Goal: Transaction & Acquisition: Download file/media

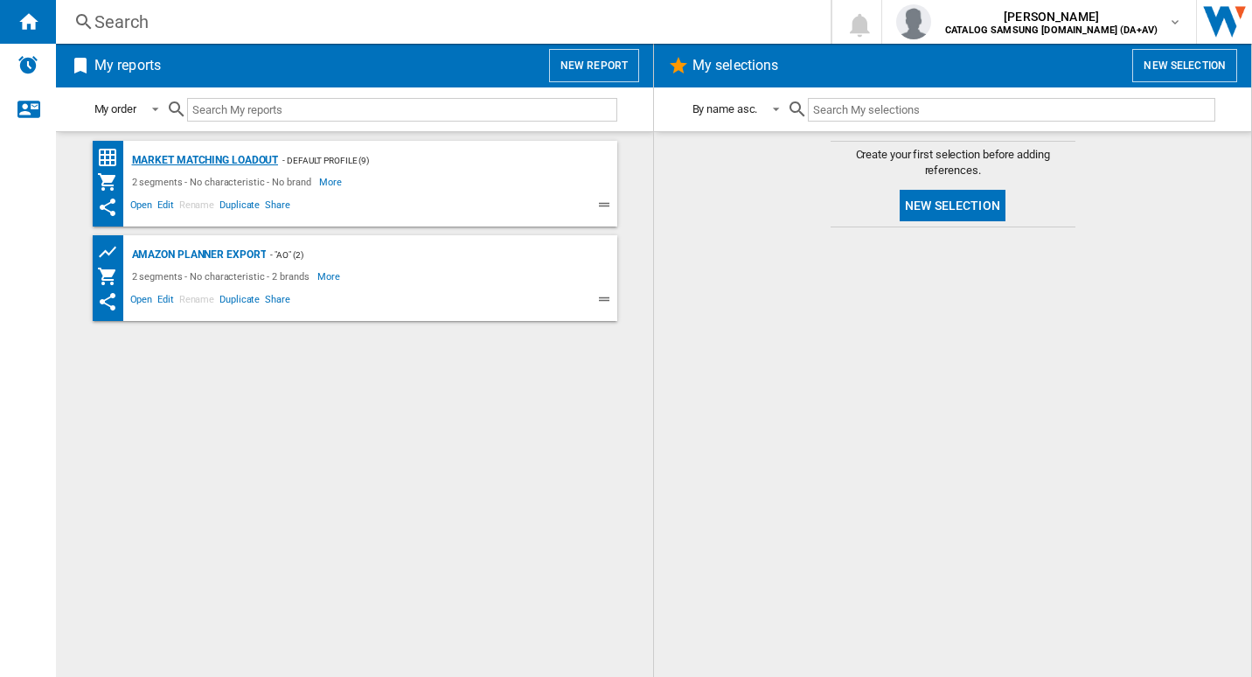
click at [232, 157] on div "Market Matching Loadout" at bounding box center [203, 161] width 151 height 22
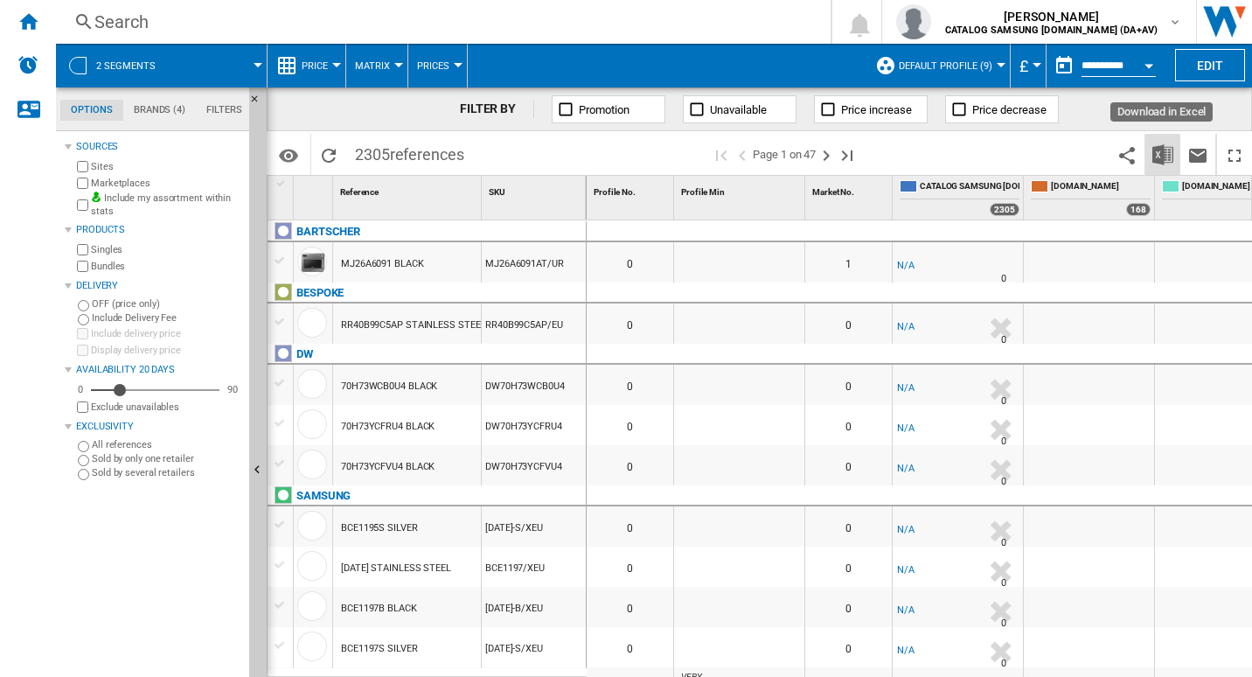
click at [1157, 154] on img "Download in Excel" at bounding box center [1162, 154] width 21 height 21
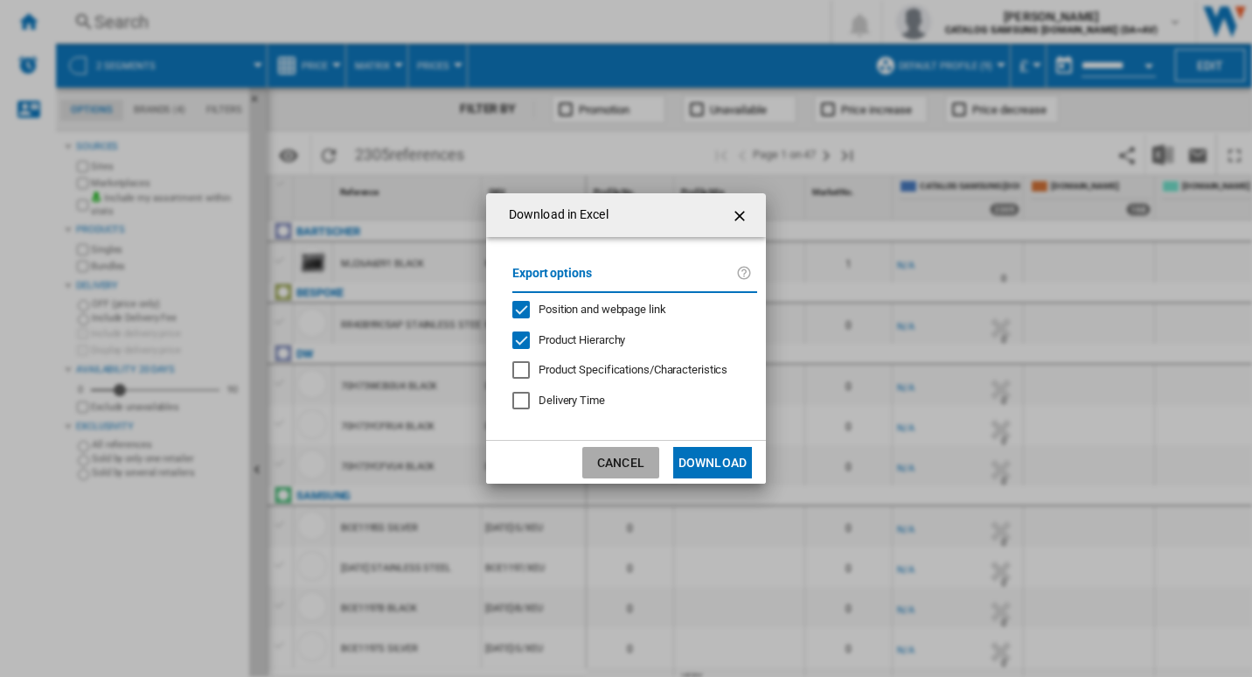
click at [614, 454] on button "Cancel" at bounding box center [620, 462] width 77 height 31
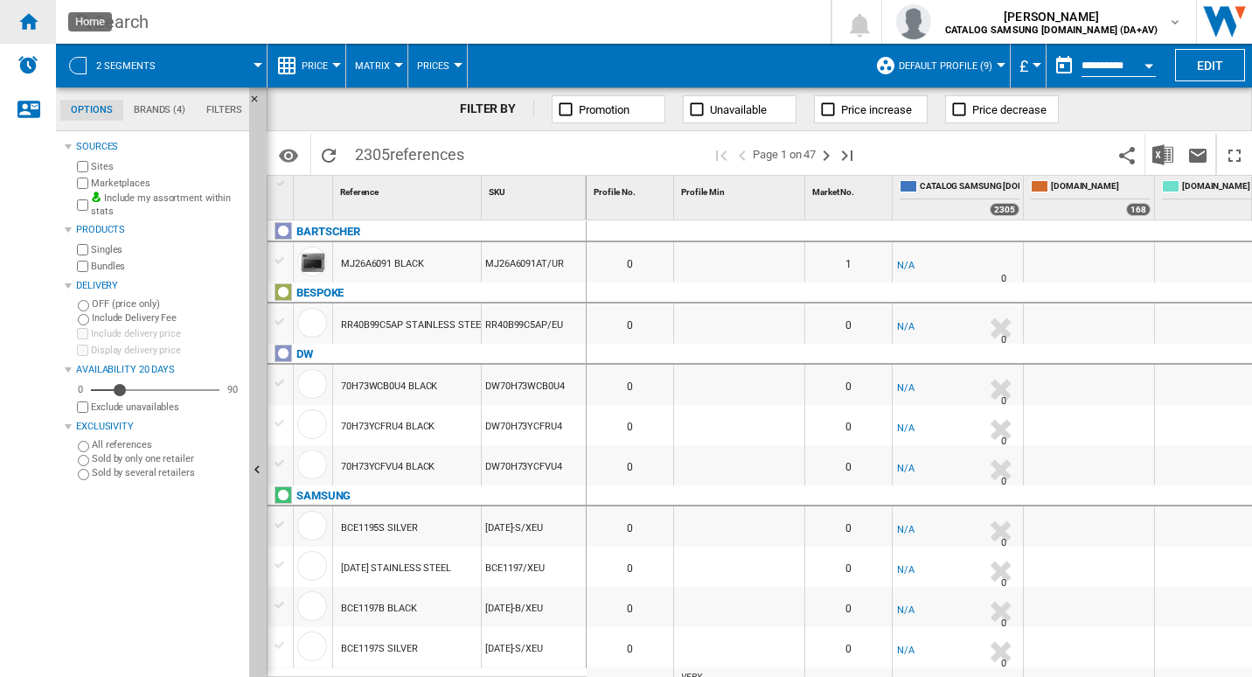
click at [36, 22] on ng-md-icon "Home" at bounding box center [27, 20] width 21 height 21
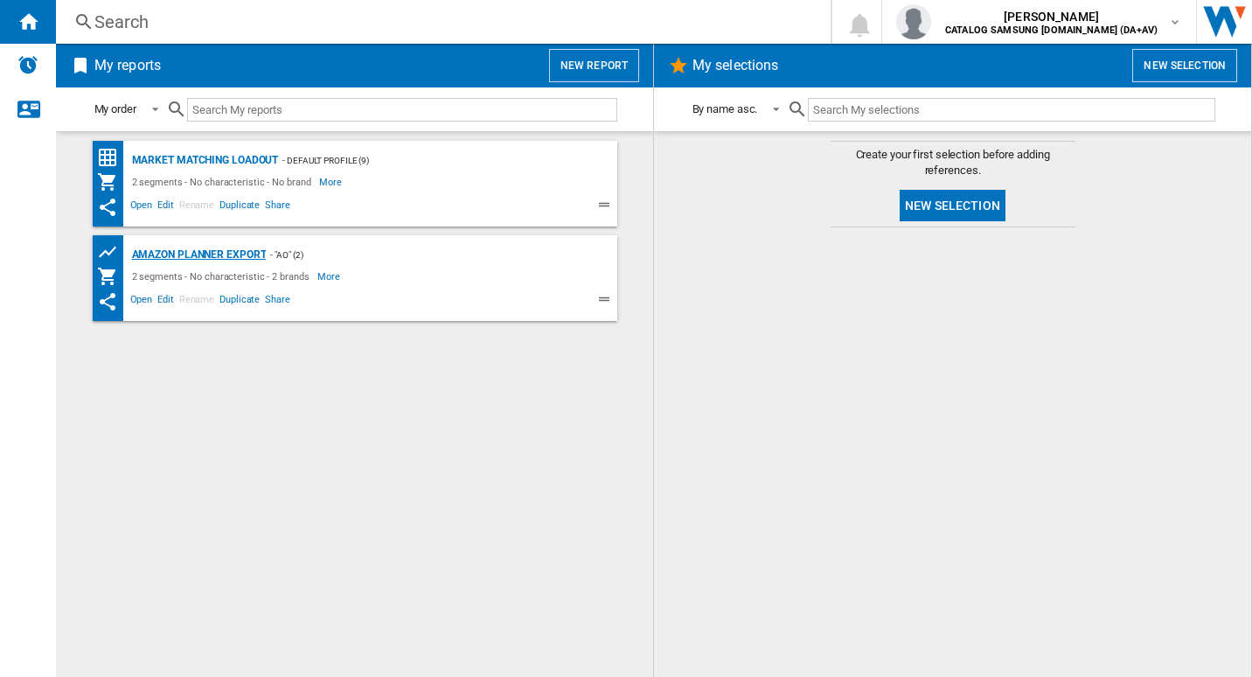
click at [191, 253] on div "Amazon Planner Export" at bounding box center [197, 255] width 139 height 22
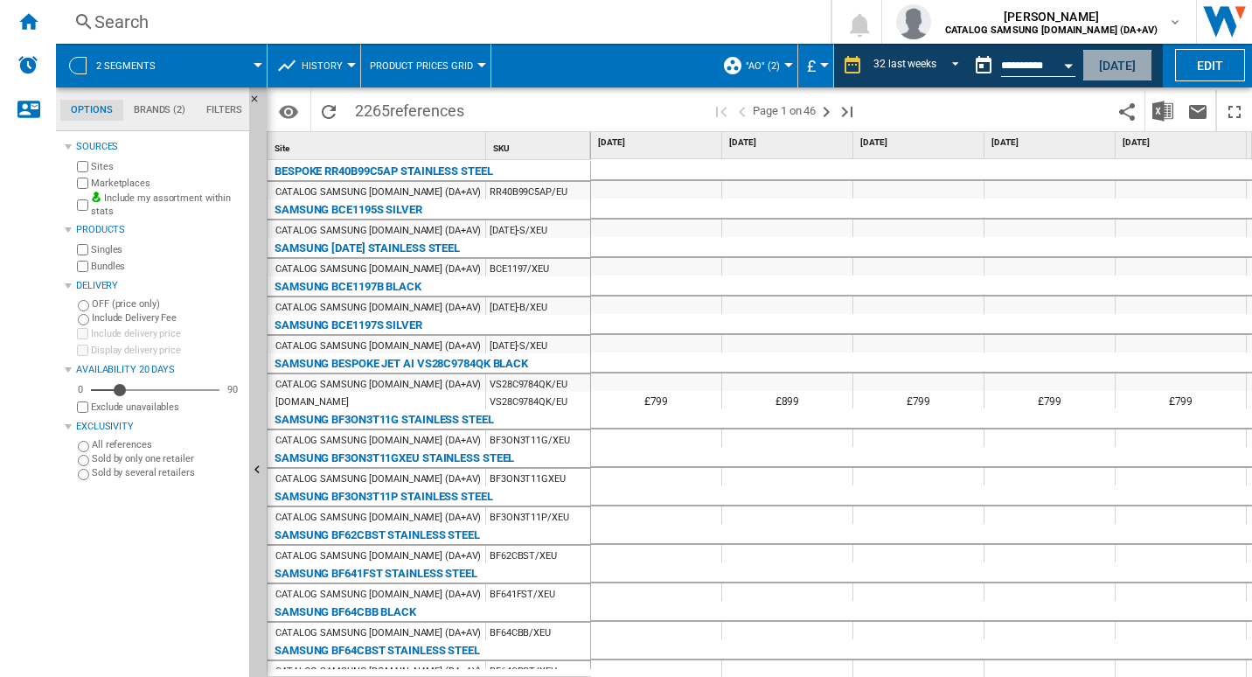
click at [1111, 59] on button "[DATE]" at bounding box center [1117, 65] width 70 height 32
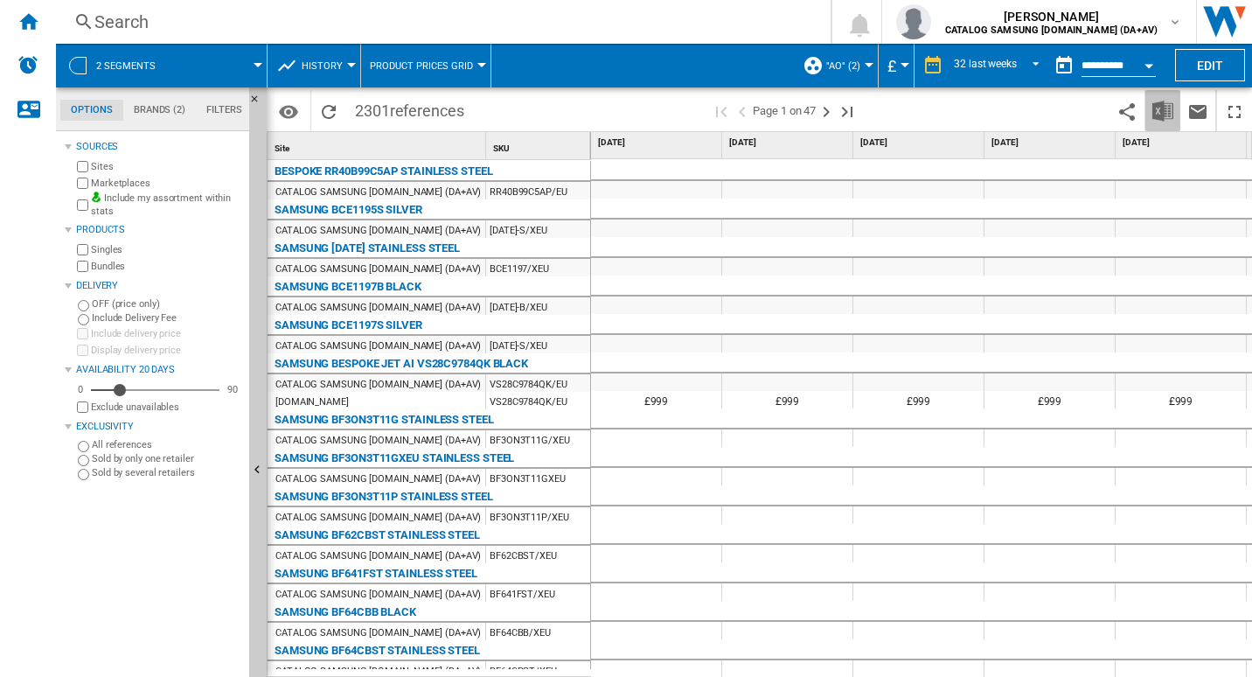
click at [1167, 106] on img "Download in Excel" at bounding box center [1162, 111] width 21 height 21
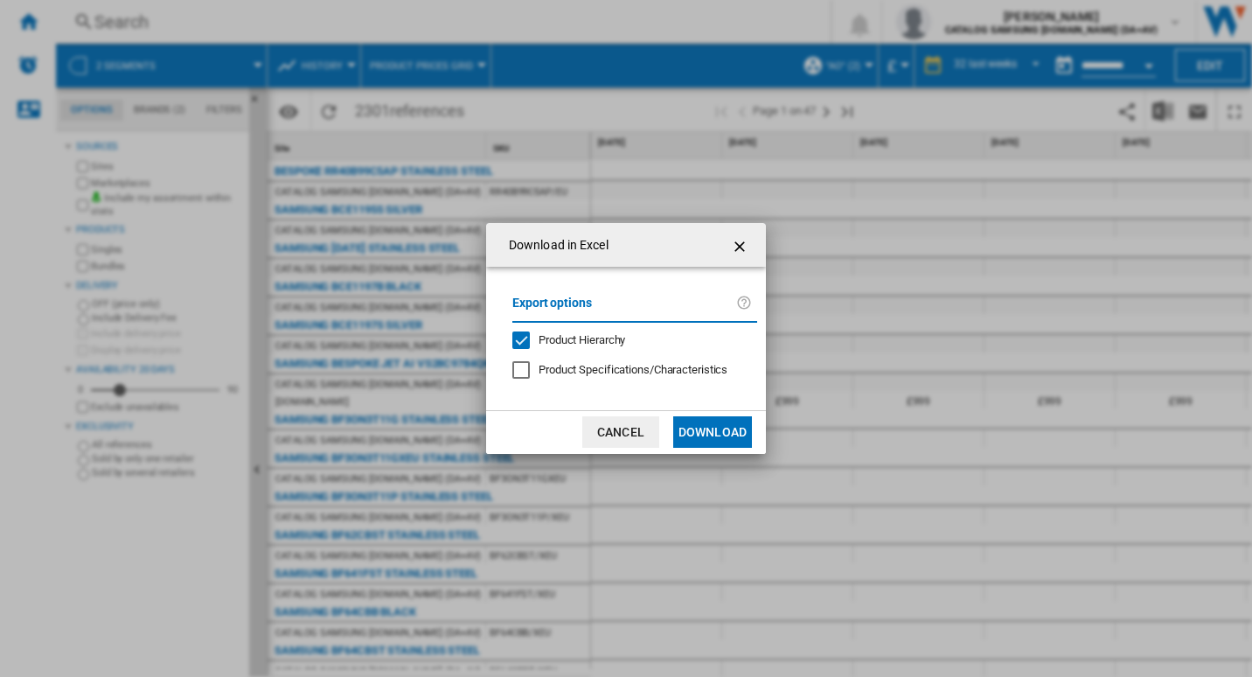
click at [720, 429] on button "Download" at bounding box center [712, 431] width 79 height 31
